Goal: Check status: Check status

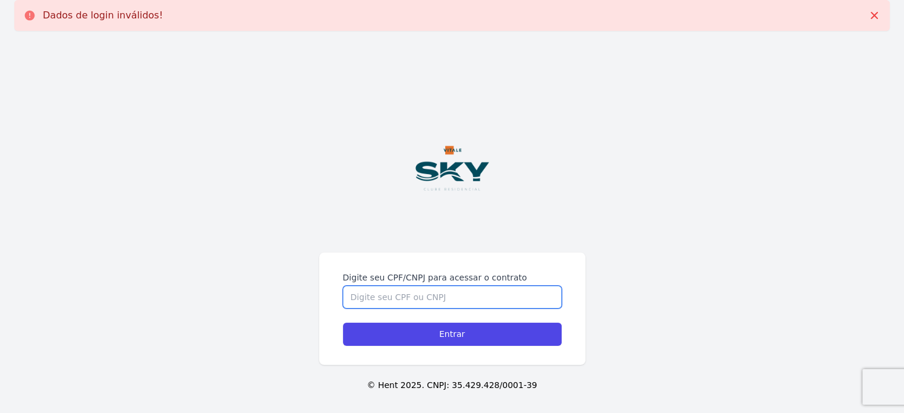
click at [376, 296] on input "Digite seu CPF/CNPJ para acessar o contrato" at bounding box center [452, 297] width 219 height 23
type input "15310625712"
click at [343, 323] on input "Entrar" at bounding box center [452, 334] width 219 height 23
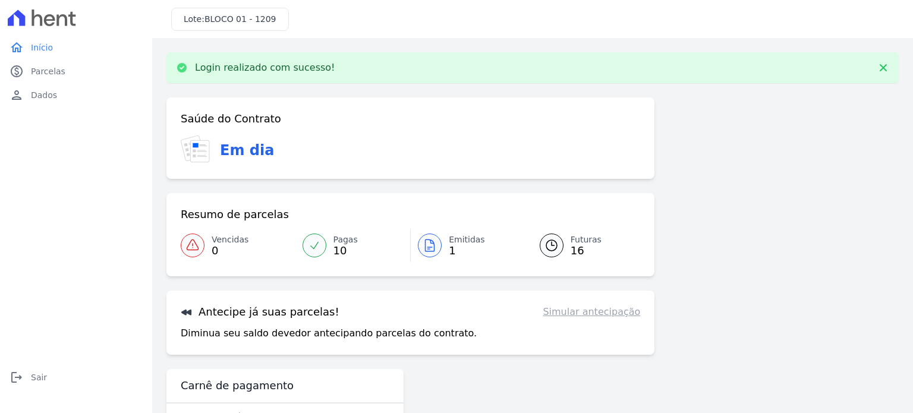
click at [556, 248] on div at bounding box center [551, 245] width 24 height 24
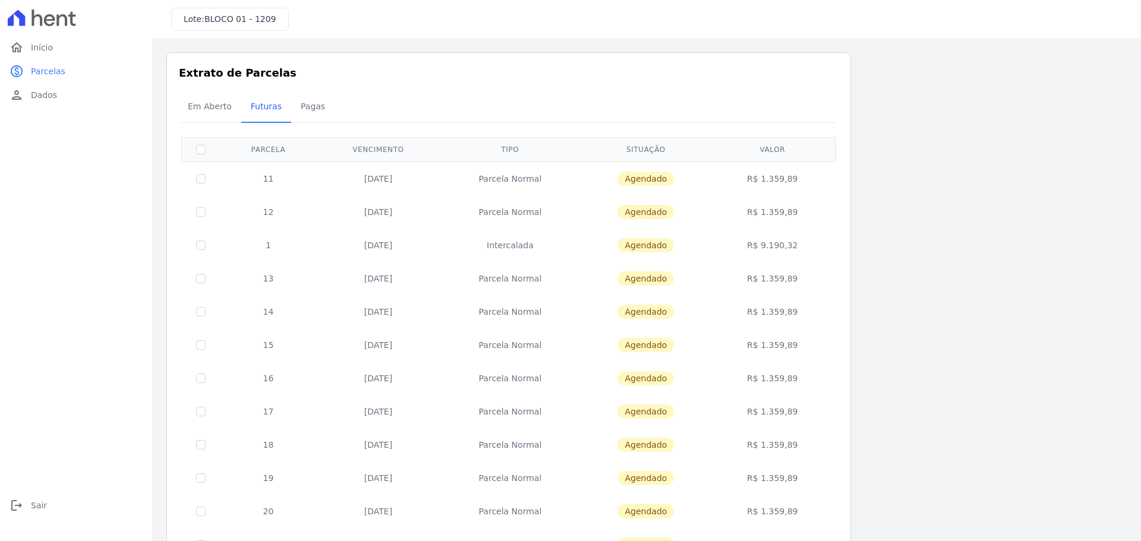
drag, startPoint x: 798, startPoint y: 247, endPoint x: 760, endPoint y: 250, distance: 38.1
click at [760, 250] on td "R$ 9.190,32" at bounding box center [772, 245] width 122 height 33
